Goal: Obtain resource: Obtain resource

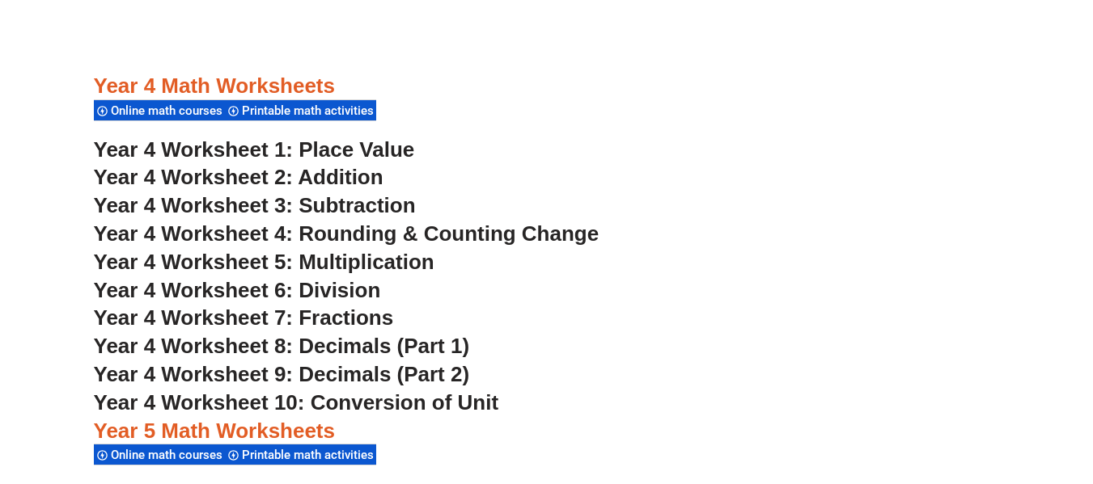
scroll to position [2943, 0]
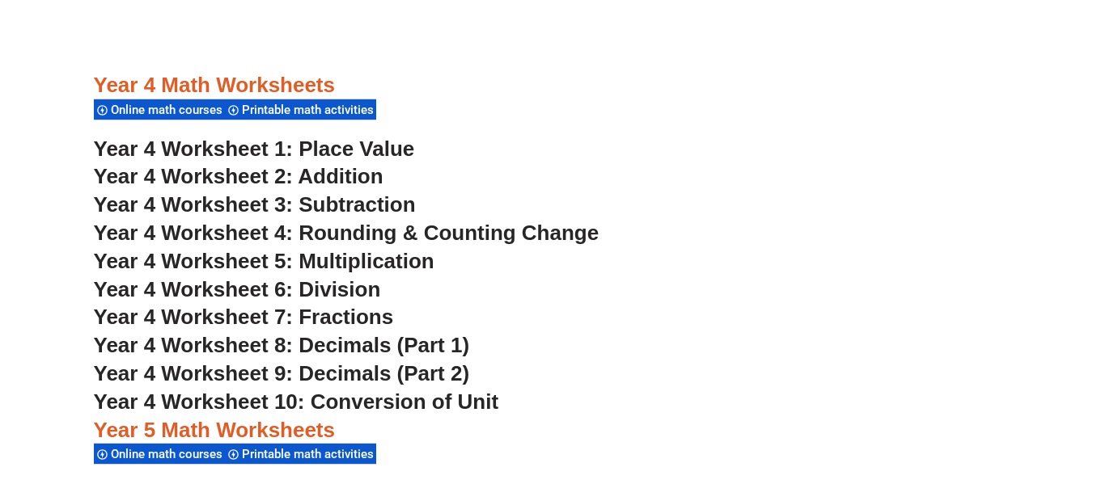
click at [322, 146] on span "Year 4 Worksheet 1: Place Value" at bounding box center [254, 149] width 321 height 24
click at [294, 176] on span "Year 4 Worksheet 2: Addition" at bounding box center [239, 176] width 290 height 24
click at [358, 203] on span "Year 4 Worksheet 3: Subtraction" at bounding box center [255, 205] width 322 height 24
click at [469, 231] on span "Year 4 Worksheet 4: Rounding & Counting Change" at bounding box center [347, 233] width 506 height 24
click at [404, 260] on span "Year 4 Worksheet 5: Multiplication" at bounding box center [264, 261] width 341 height 24
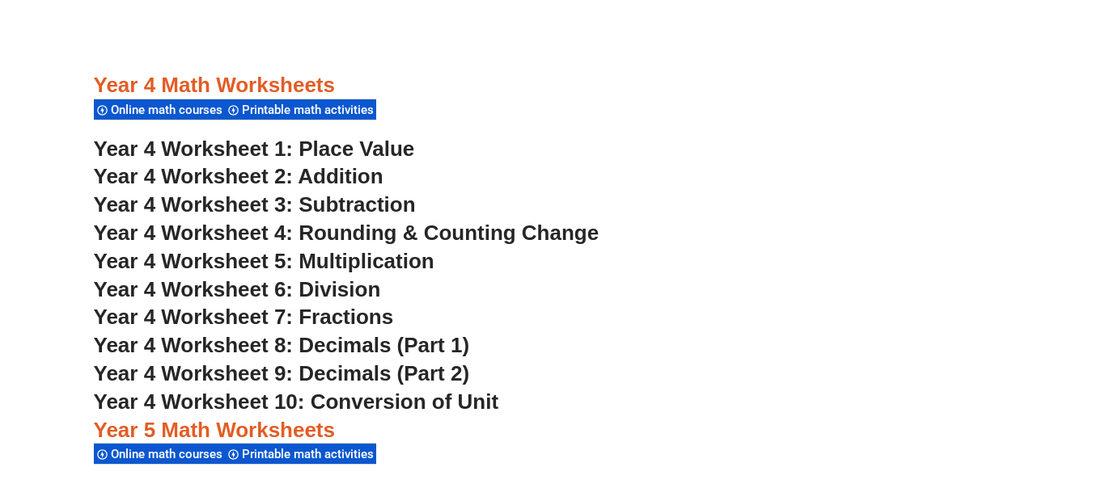
click at [343, 295] on span "Year 4 Worksheet 6: Division" at bounding box center [237, 289] width 287 height 24
click at [304, 307] on span "Year 4 Worksheet 7: Fractions" at bounding box center [244, 317] width 300 height 24
click at [379, 345] on span "Year 4 Worksheet 8: Decimals (Part 1)" at bounding box center [282, 345] width 376 height 24
